Goal: Task Accomplishment & Management: Complete application form

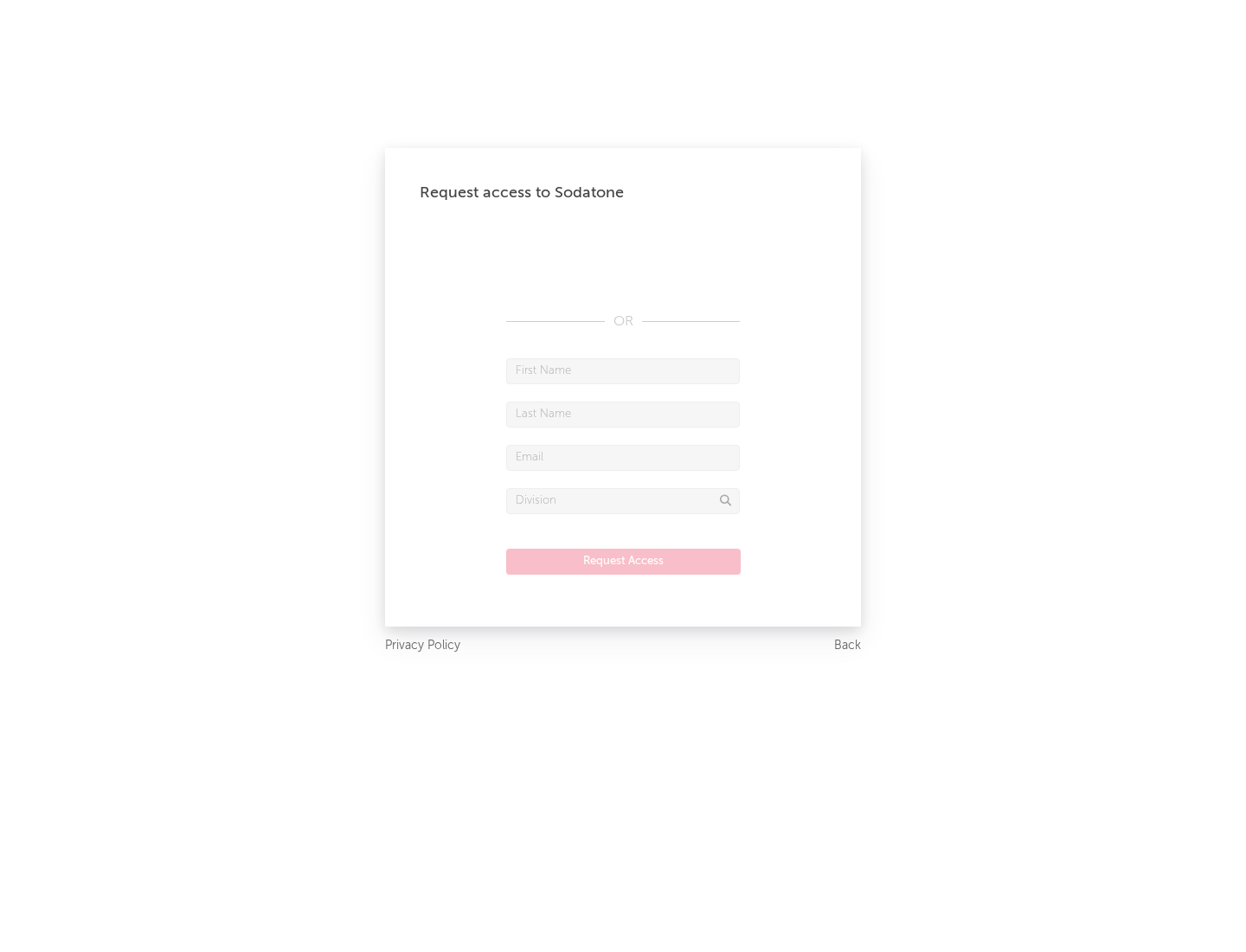
click at [623, 370] on input "text" at bounding box center [623, 371] width 234 height 26
type input "[PERSON_NAME]"
click at [623, 414] on input "text" at bounding box center [623, 414] width 234 height 26
type input "[PERSON_NAME]"
click at [623, 457] on input "text" at bounding box center [623, 457] width 234 height 26
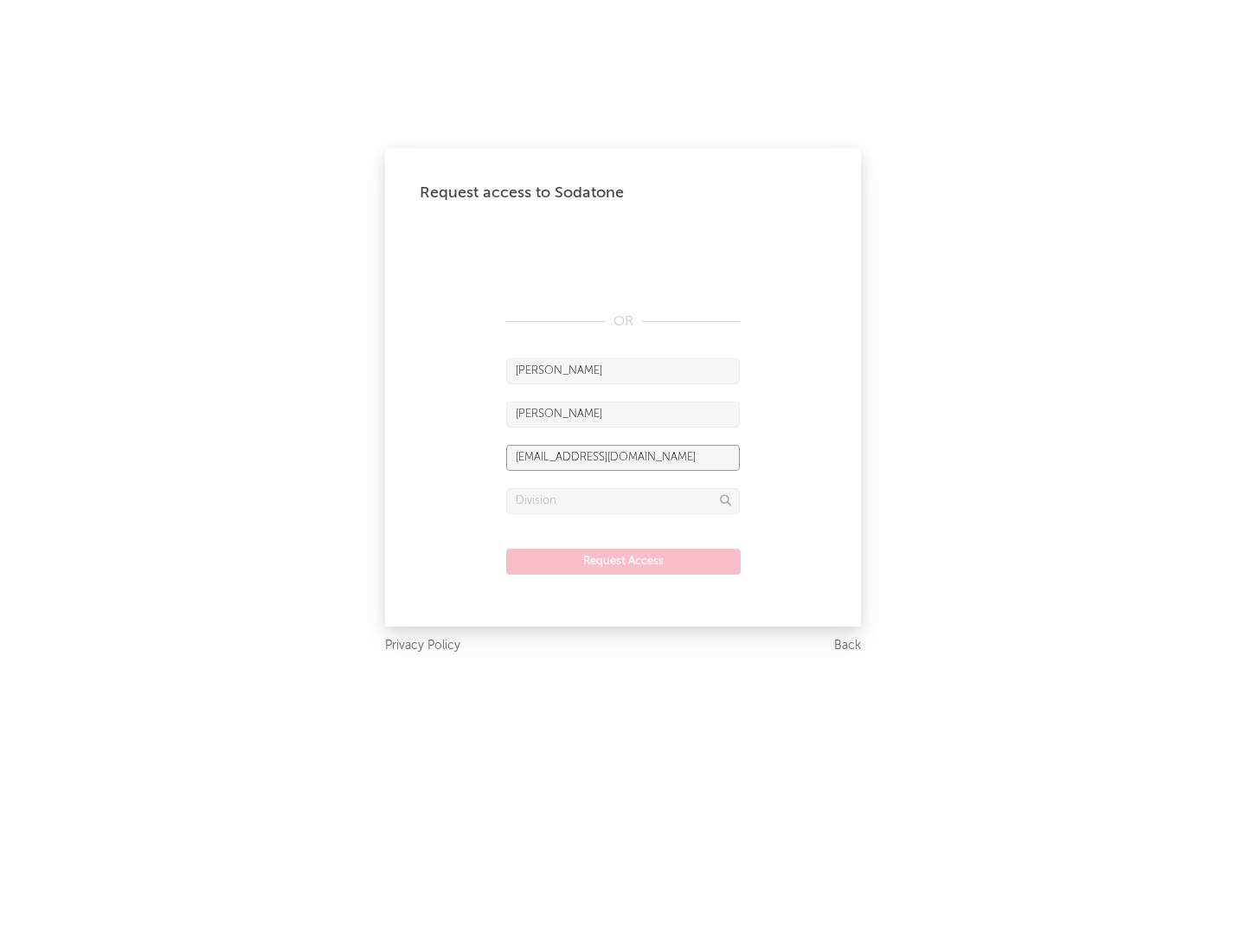
type input "[EMAIL_ADDRESS][DOMAIN_NAME]"
click at [623, 500] on input "text" at bounding box center [623, 500] width 234 height 26
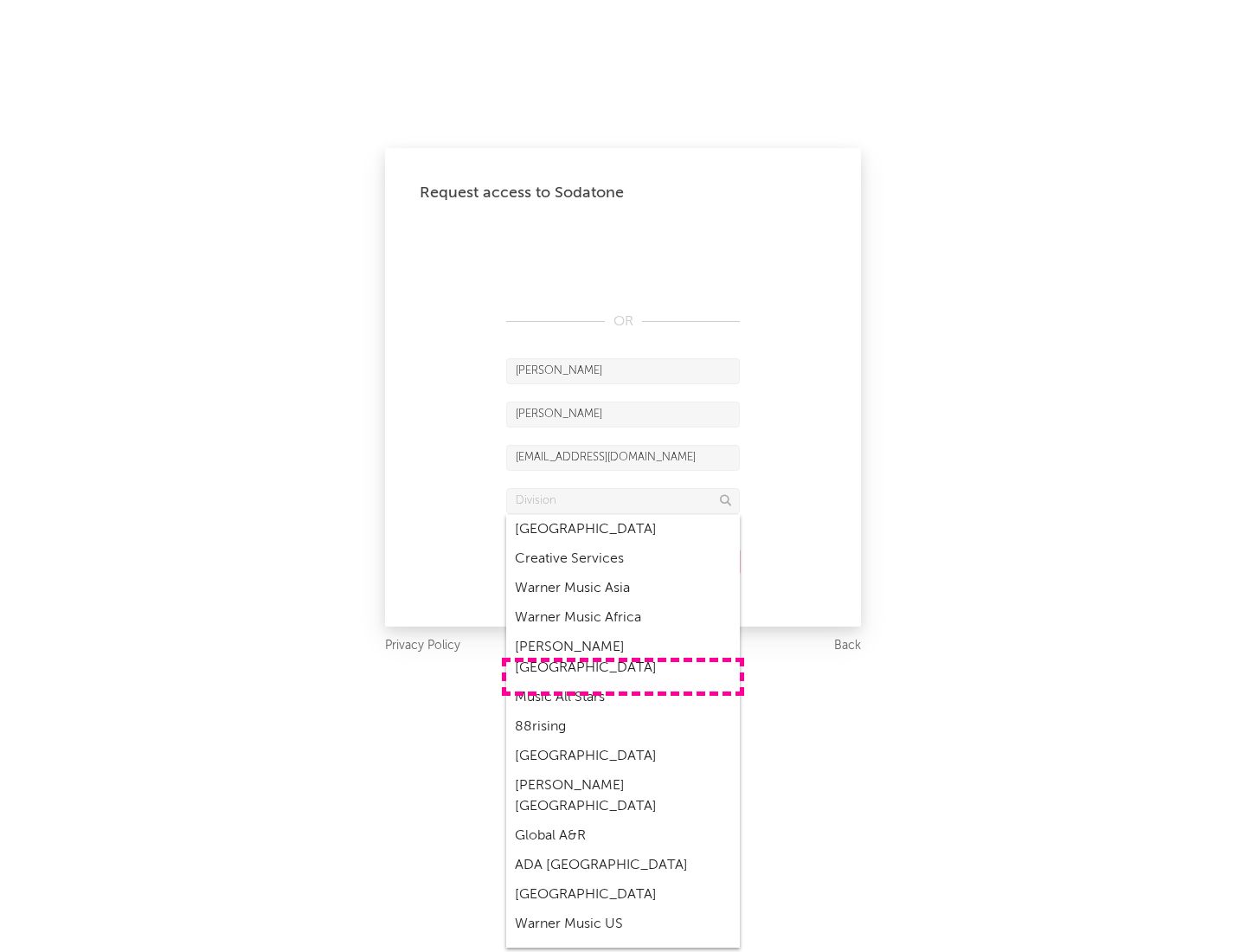
click at [623, 683] on div "Music All Stars" at bounding box center [623, 697] width 234 height 30
type input "Music All Stars"
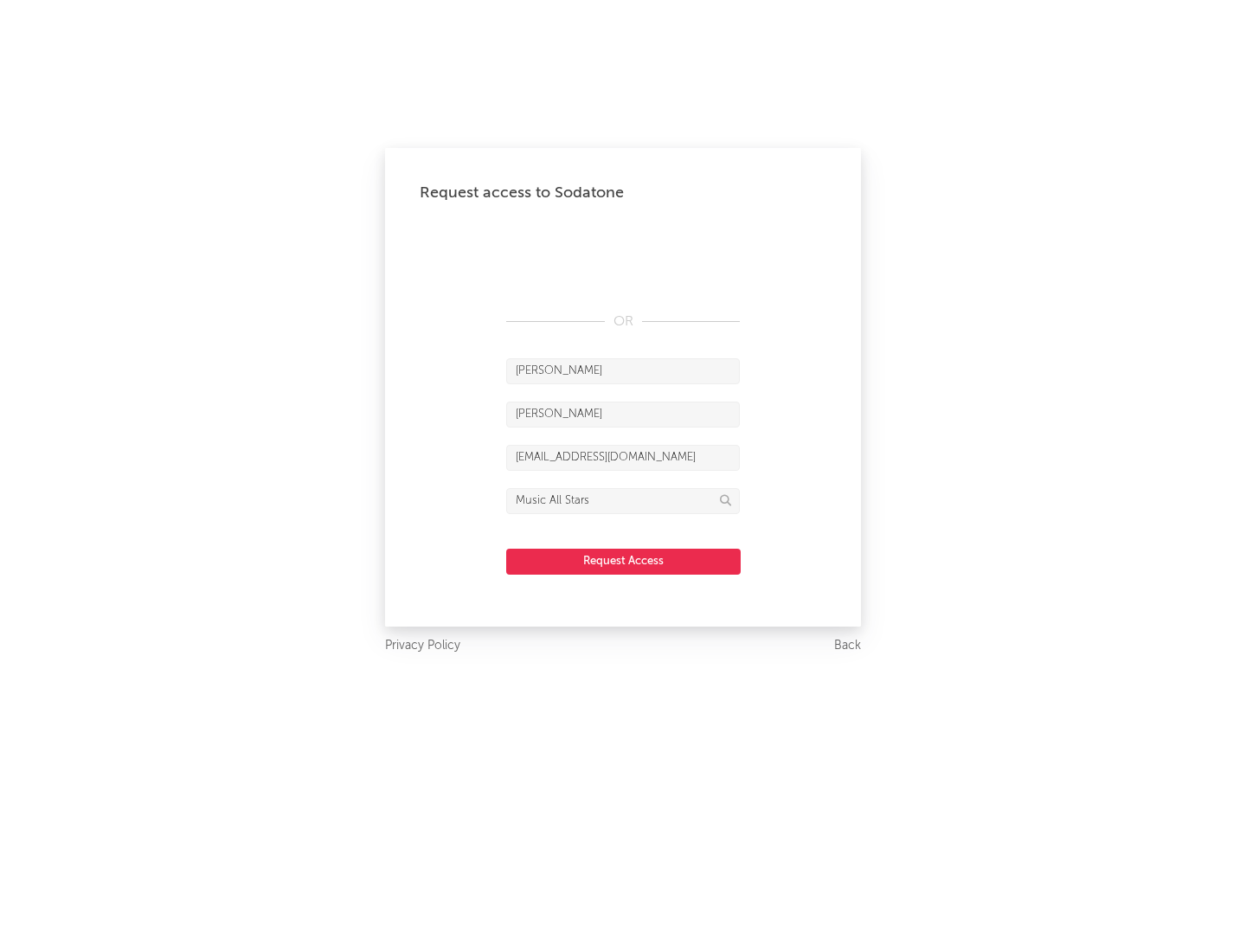
click at [623, 560] on button "Request Access" at bounding box center [623, 561] width 234 height 26
